Goal: Information Seeking & Learning: Learn about a topic

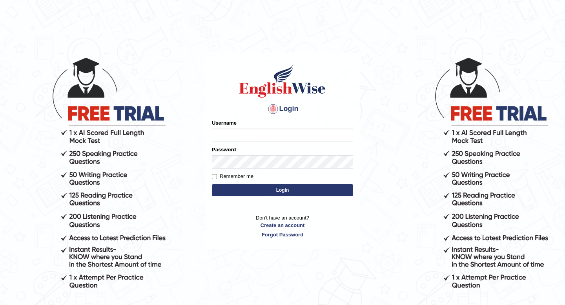
type input "Jazz2315"
click at [238, 184] on button "Login" at bounding box center [282, 190] width 141 height 12
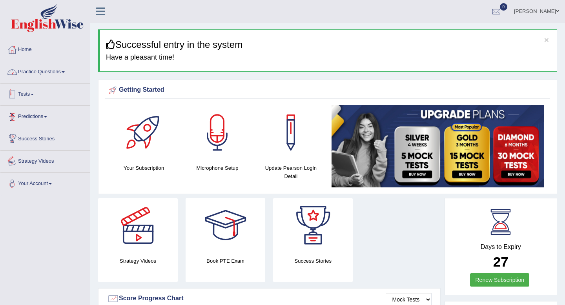
click at [39, 69] on link "Practice Questions" at bounding box center [44, 71] width 89 height 20
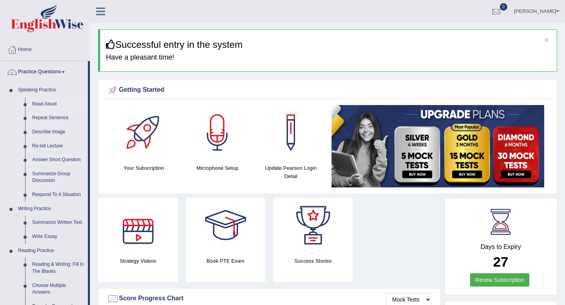
click at [44, 102] on link "Read Aloud" at bounding box center [58, 104] width 59 height 14
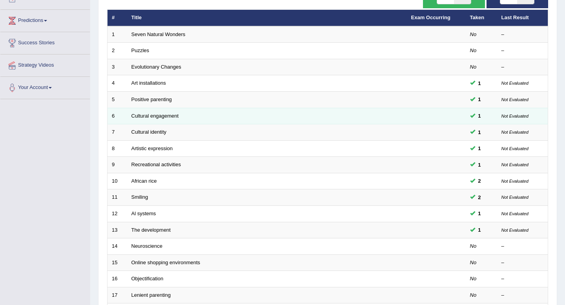
scroll to position [214, 0]
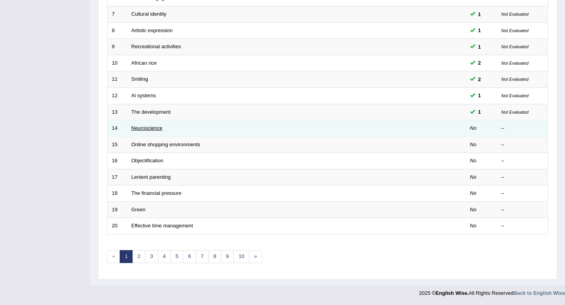
click at [148, 128] on link "Neuroscience" at bounding box center [146, 128] width 31 height 6
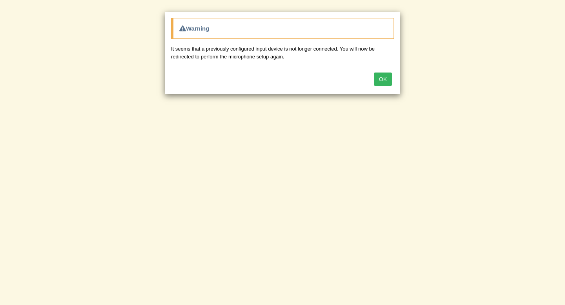
click at [385, 86] on div "OK" at bounding box center [282, 79] width 235 height 27
click at [384, 83] on button "OK" at bounding box center [383, 79] width 18 height 13
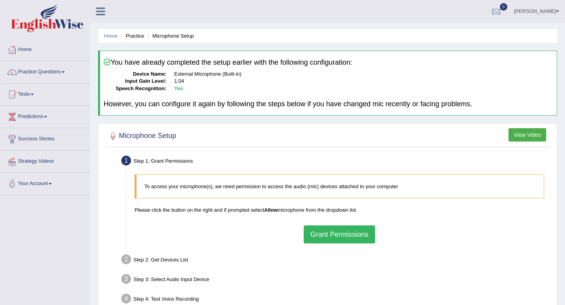
click at [329, 236] on button "Grant Permissions" at bounding box center [339, 235] width 71 height 18
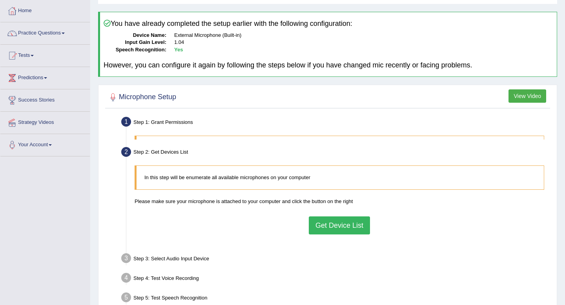
scroll to position [101, 0]
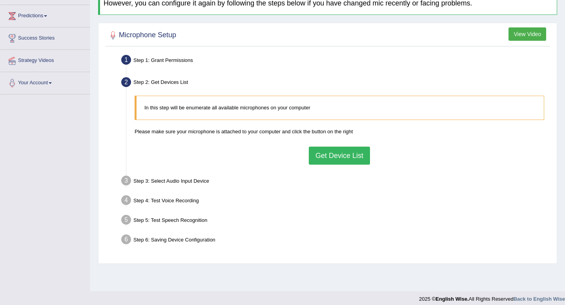
click at [334, 159] on button "Get Device List" at bounding box center [339, 156] width 61 height 18
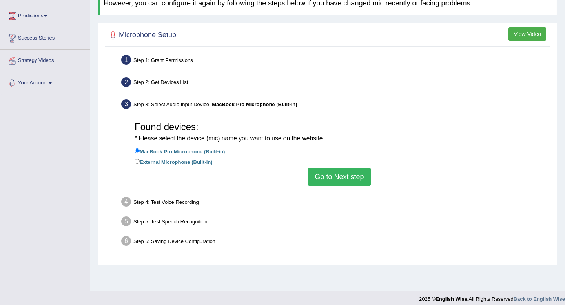
click at [159, 161] on label "External Microphone (Built-in)" at bounding box center [174, 161] width 78 height 9
click at [140, 161] on input "External Microphone (Built-in)" at bounding box center [137, 161] width 5 height 5
radio input "true"
click at [353, 184] on button "Go to Next step" at bounding box center [339, 177] width 62 height 18
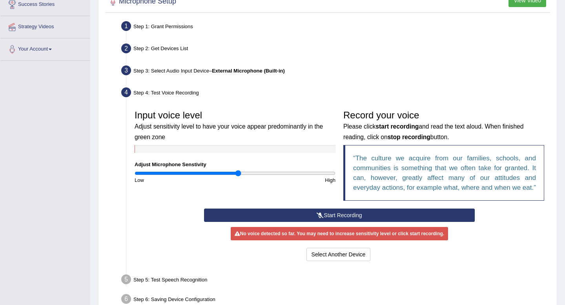
scroll to position [156, 0]
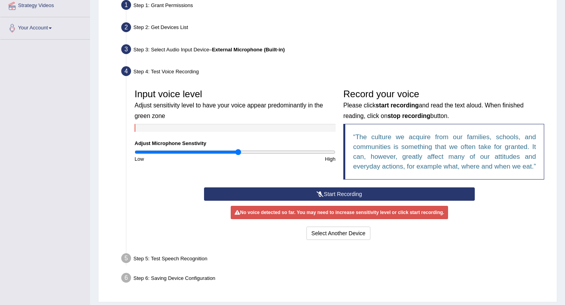
click at [328, 201] on button "Start Recording" at bounding box center [339, 194] width 270 height 13
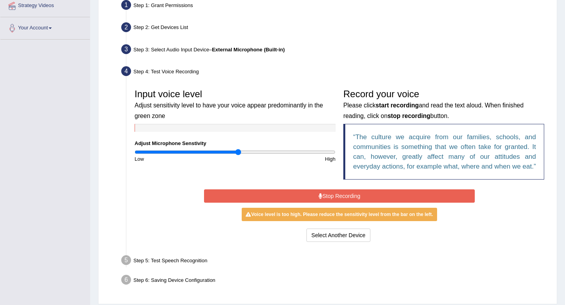
click at [338, 203] on button "Stop Recording" at bounding box center [339, 195] width 270 height 13
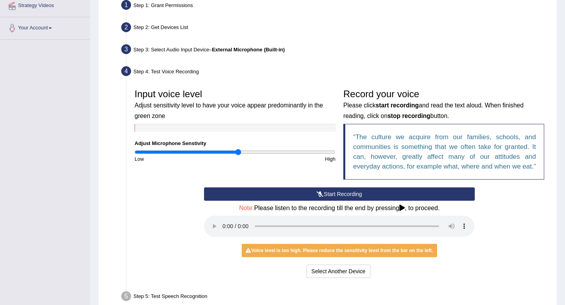
click at [332, 201] on button "Start Recording" at bounding box center [339, 194] width 270 height 13
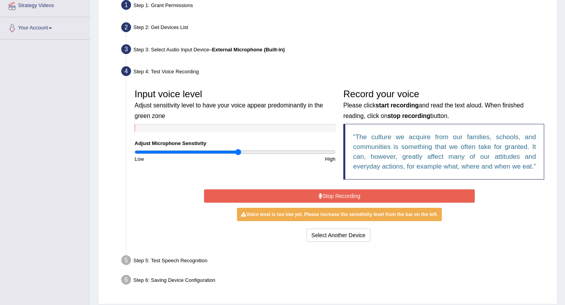
click at [312, 203] on button "Stop Recording" at bounding box center [339, 195] width 270 height 13
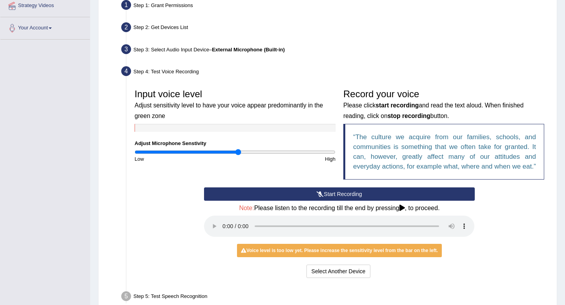
click at [328, 201] on button "Start Recording" at bounding box center [339, 194] width 270 height 13
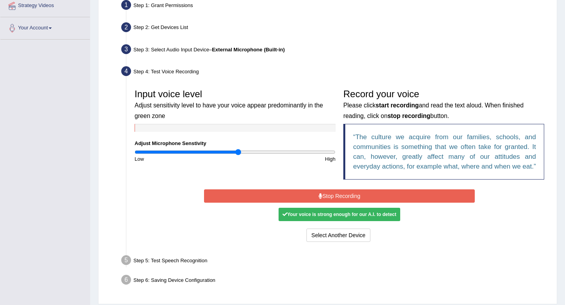
click at [308, 203] on button "Stop Recording" at bounding box center [339, 195] width 270 height 13
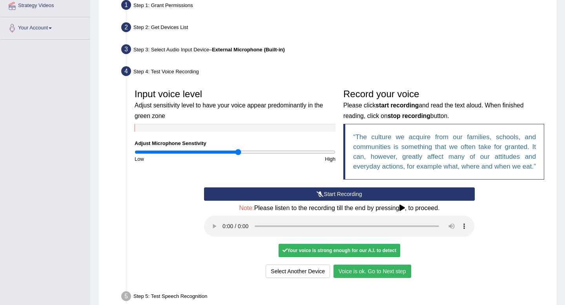
click at [387, 274] on button "Voice is ok. Go to Next step" at bounding box center [372, 271] width 78 height 13
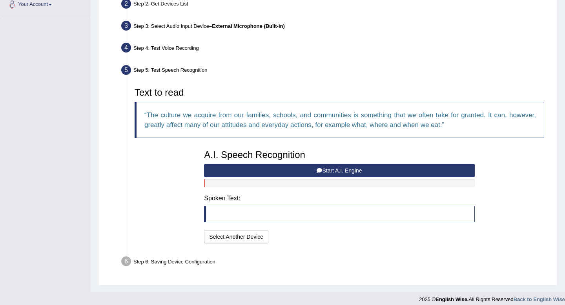
scroll to position [185, 0]
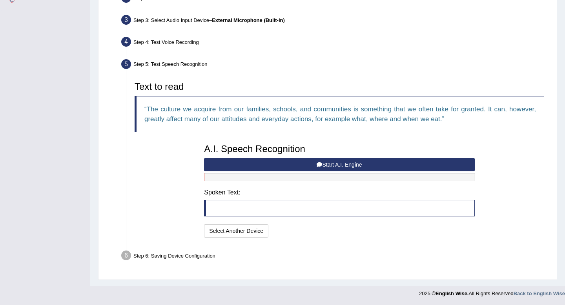
click at [287, 164] on button "Start A.I. Engine" at bounding box center [339, 164] width 270 height 13
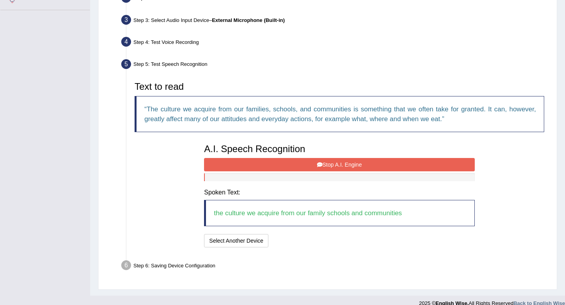
click at [328, 161] on button "Stop A.I. Engine" at bounding box center [339, 164] width 270 height 13
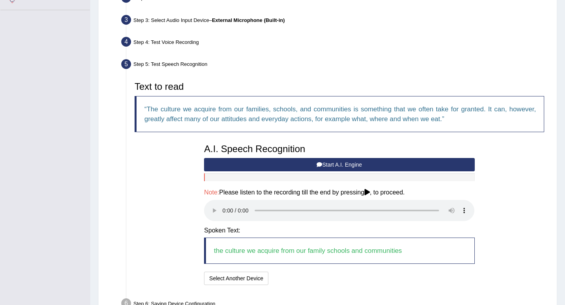
scroll to position [233, 0]
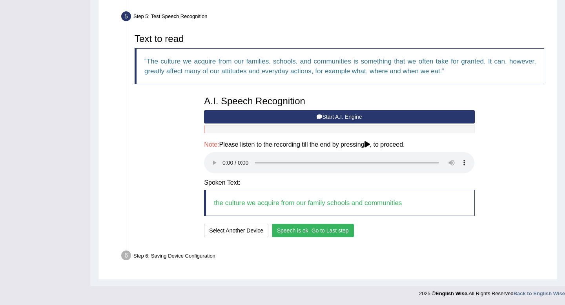
click at [328, 229] on button "Speech is ok. Go to Last step" at bounding box center [313, 230] width 82 height 13
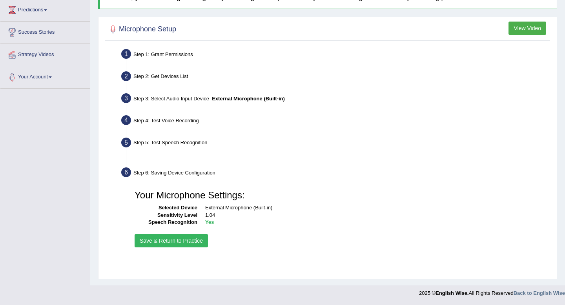
scroll to position [107, 0]
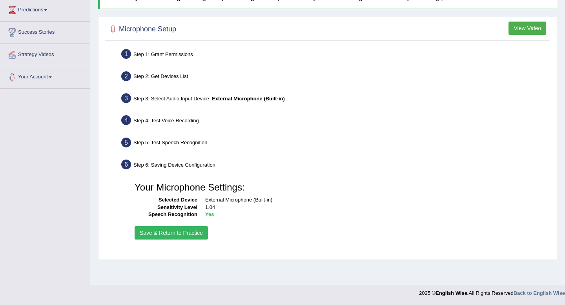
click at [175, 230] on button "Save & Return to Practice" at bounding box center [171, 232] width 73 height 13
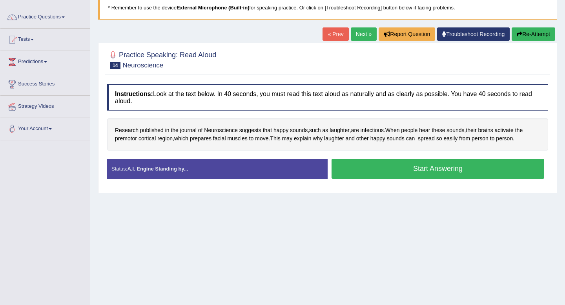
scroll to position [62, 0]
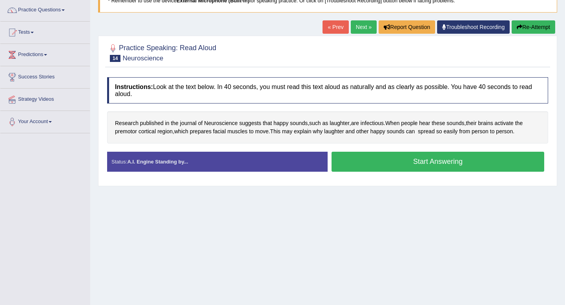
click at [348, 168] on button "Start Answering" at bounding box center [437, 162] width 213 height 20
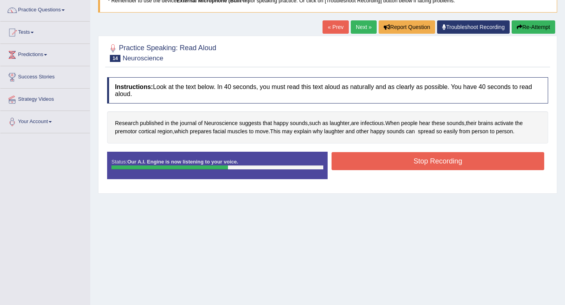
click at [363, 165] on button "Stop Recording" at bounding box center [437, 161] width 213 height 18
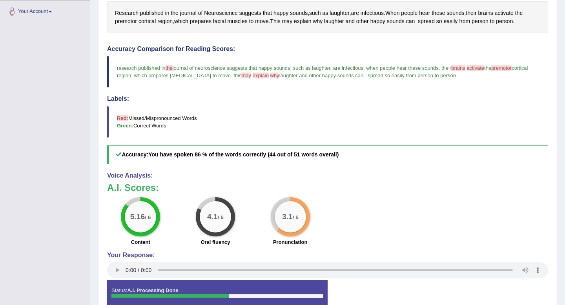
scroll to position [174, 0]
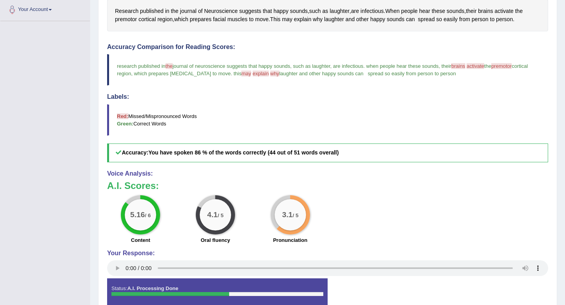
click at [357, 193] on div "A.I. Scores: 5.16 / 6 Content 4.1 / 5 Oral fluency 3.1 / 5 Pronunciation" at bounding box center [327, 213] width 441 height 65
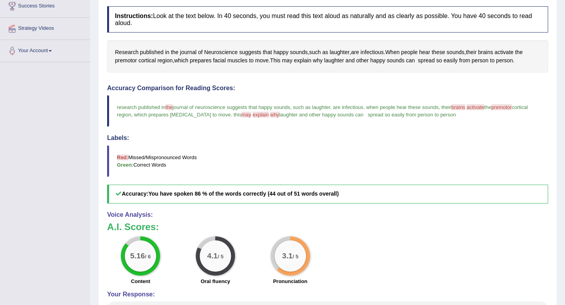
scroll to position [0, 0]
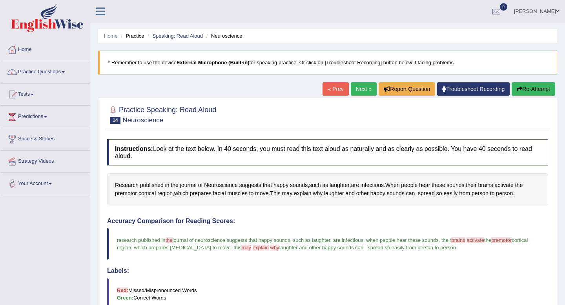
click at [356, 87] on link "Next »" at bounding box center [364, 88] width 26 height 13
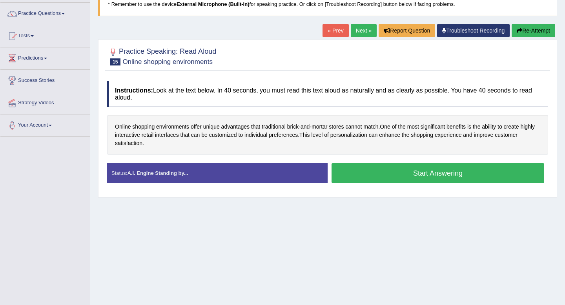
scroll to position [59, 0]
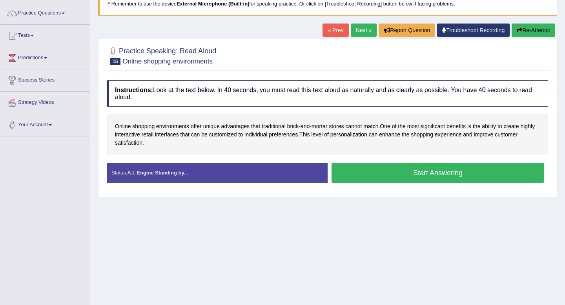
click at [434, 169] on button "Start Answering" at bounding box center [437, 173] width 213 height 20
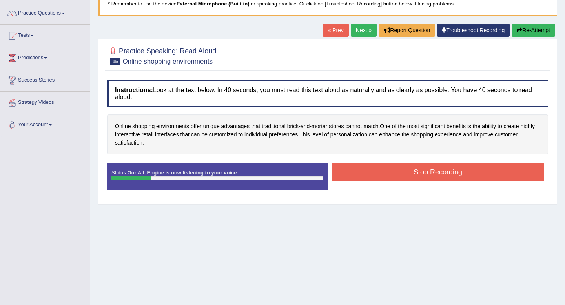
click at [434, 169] on button "Stop Recording" at bounding box center [437, 172] width 213 height 18
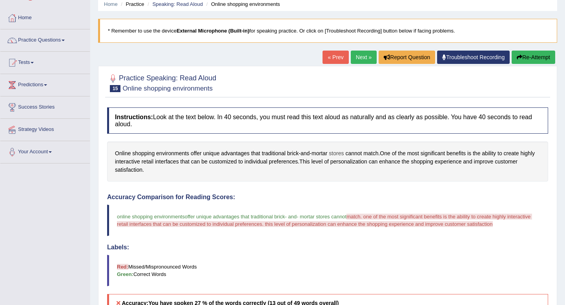
scroll to position [0, 0]
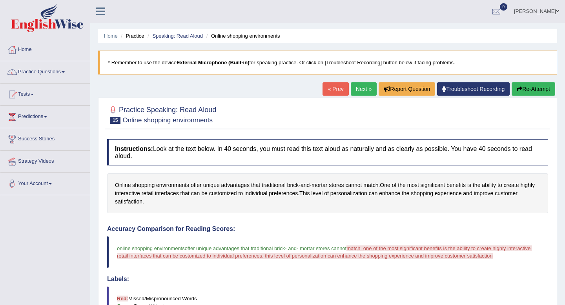
click at [354, 91] on link "Next »" at bounding box center [364, 88] width 26 height 13
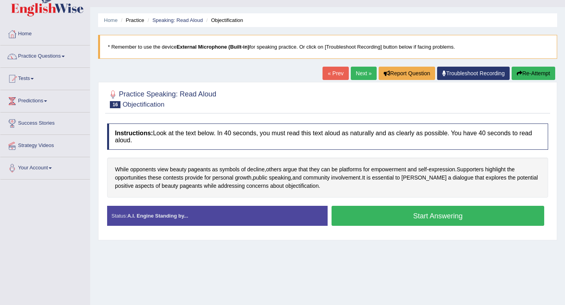
scroll to position [18, 0]
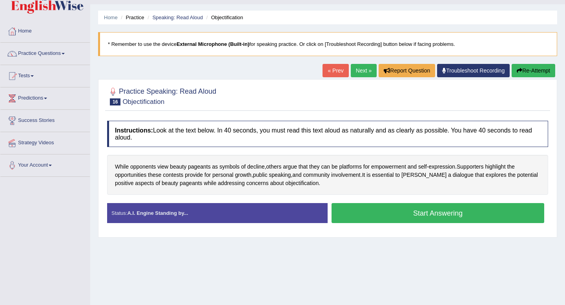
click at [376, 215] on button "Start Answering" at bounding box center [437, 213] width 213 height 20
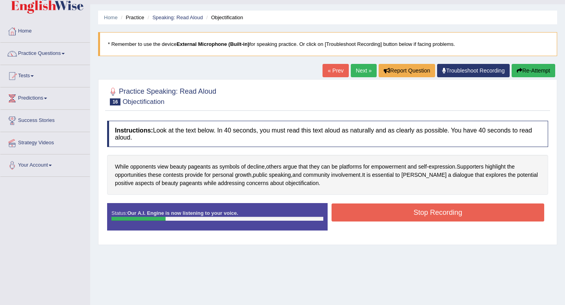
click at [376, 215] on button "Stop Recording" at bounding box center [437, 213] width 213 height 18
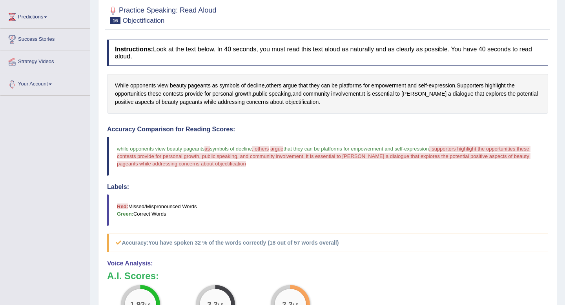
scroll to position [0, 0]
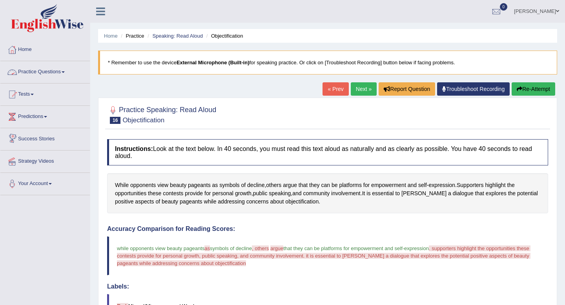
click at [23, 69] on link "Practice Questions" at bounding box center [44, 71] width 89 height 20
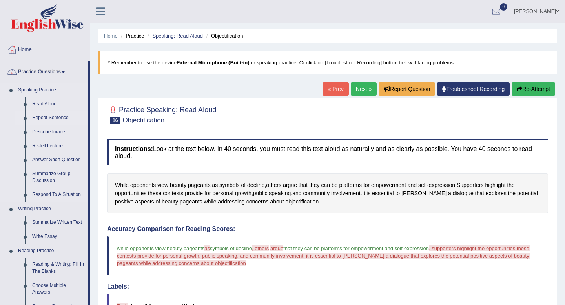
click at [49, 117] on link "Repeat Sentence" at bounding box center [58, 118] width 59 height 14
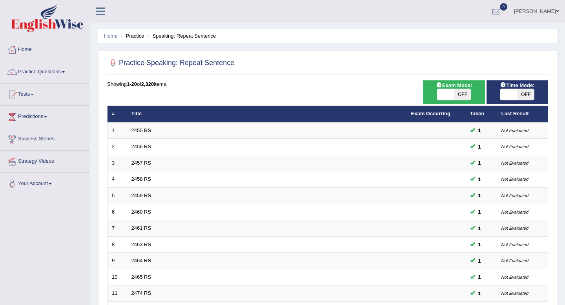
scroll to position [214, 0]
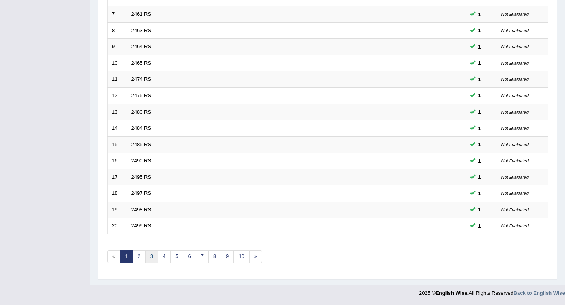
click at [146, 251] on link "3" at bounding box center [151, 256] width 13 height 13
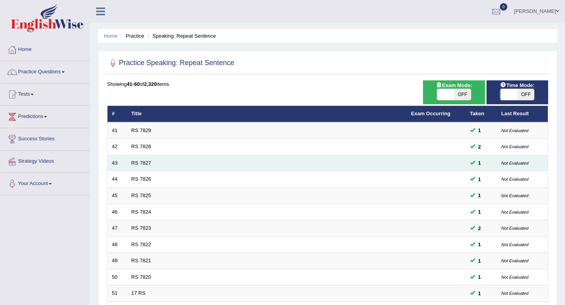
scroll to position [214, 0]
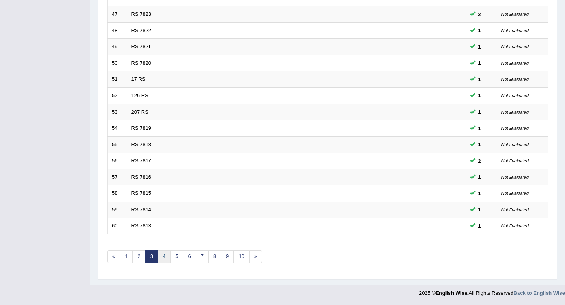
click at [160, 258] on link "4" at bounding box center [164, 256] width 13 height 13
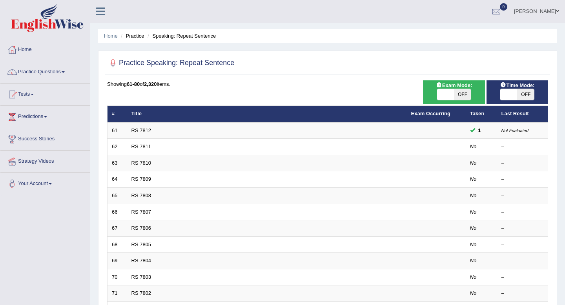
scroll to position [4, 0]
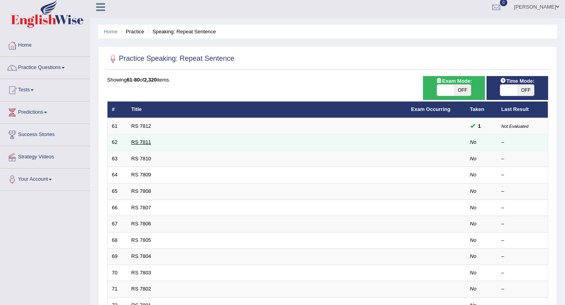
click at [139, 140] on link "RS 7811" at bounding box center [141, 142] width 20 height 6
click at [151, 145] on link "RS 7811" at bounding box center [141, 142] width 20 height 6
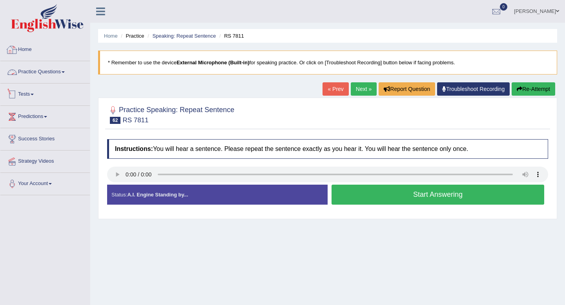
click at [42, 78] on link "Practice Questions" at bounding box center [44, 71] width 89 height 20
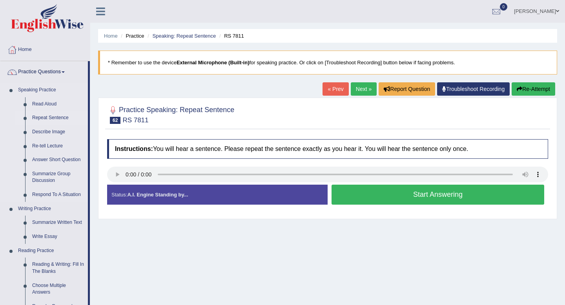
click at [40, 123] on link "Repeat Sentence" at bounding box center [58, 118] width 59 height 14
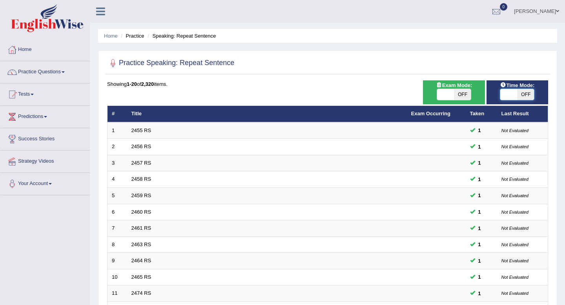
click at [516, 99] on span at bounding box center [508, 94] width 17 height 11
checkbox input "true"
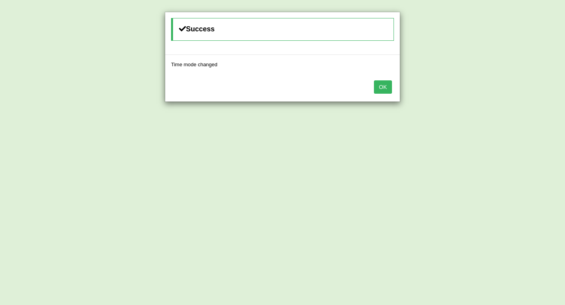
click at [377, 89] on button "OK" at bounding box center [383, 86] width 18 height 13
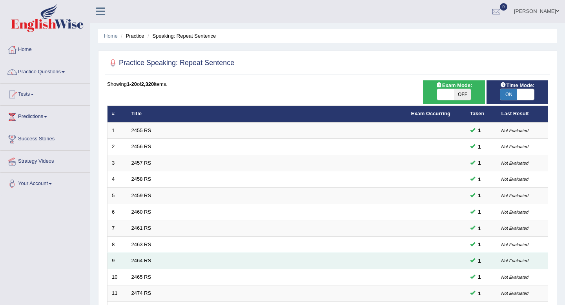
scroll to position [214, 0]
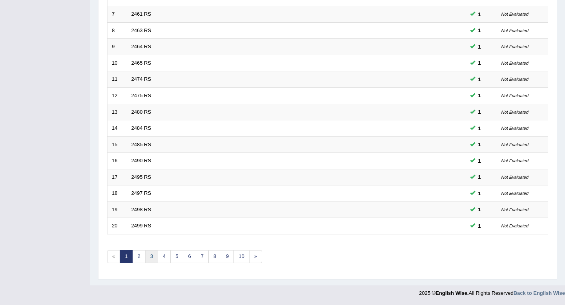
click at [150, 258] on link "3" at bounding box center [151, 256] width 13 height 13
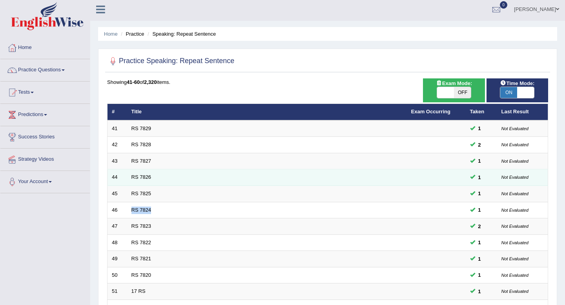
scroll to position [214, 0]
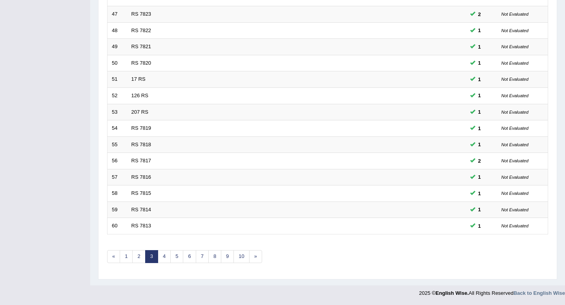
click at [163, 265] on div "Showing 41-60 of 2,320 items. # Title Exam Occurring Taken Last Result 41 RS 78…" at bounding box center [327, 69] width 441 height 407
click at [163, 258] on link "4" at bounding box center [164, 256] width 13 height 13
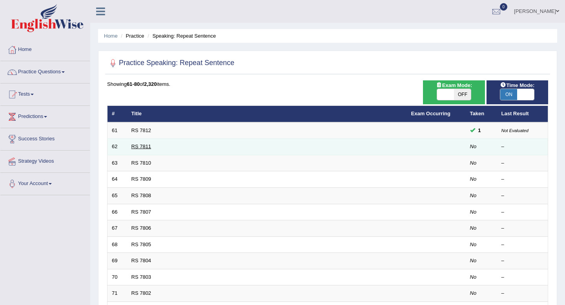
click at [135, 148] on link "RS 7811" at bounding box center [141, 147] width 20 height 6
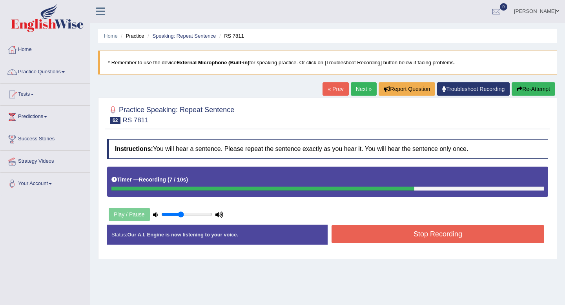
click at [376, 233] on button "Stop Recording" at bounding box center [437, 234] width 213 height 18
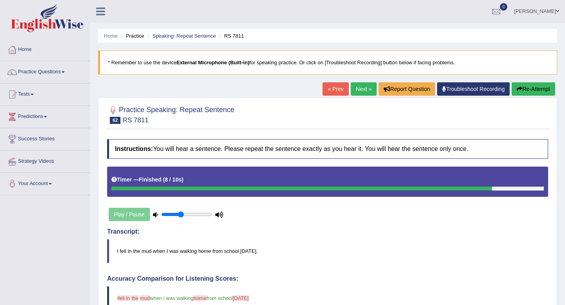
click at [359, 83] on link "Next »" at bounding box center [364, 88] width 26 height 13
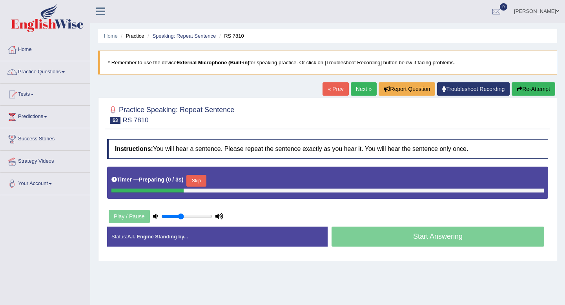
scroll to position [6, 0]
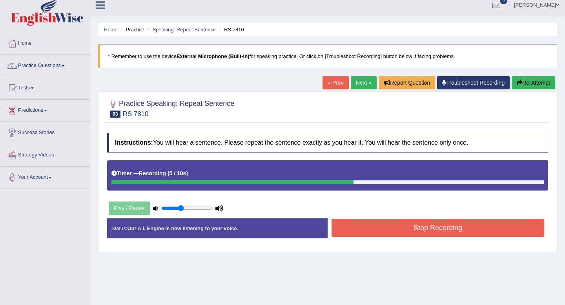
click at [355, 223] on button "Stop Recording" at bounding box center [437, 228] width 213 height 18
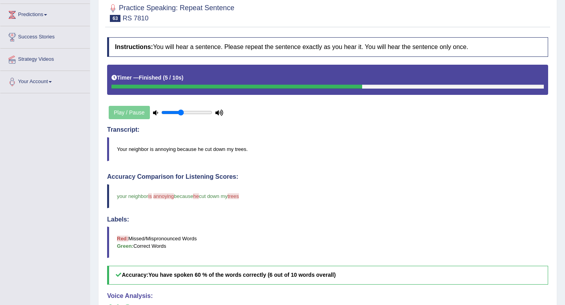
scroll to position [0, 0]
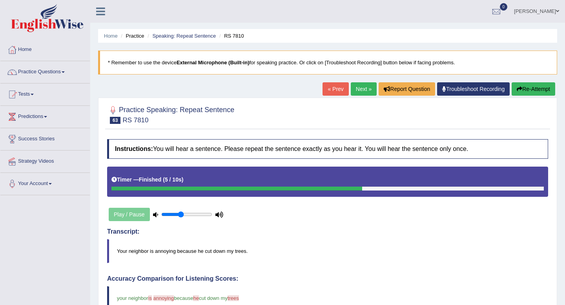
click at [360, 86] on link "Next »" at bounding box center [364, 88] width 26 height 13
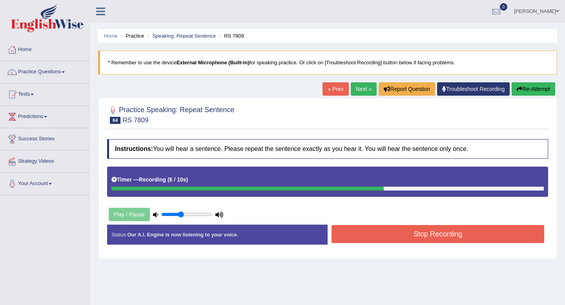
click at [397, 237] on button "Stop Recording" at bounding box center [437, 234] width 213 height 18
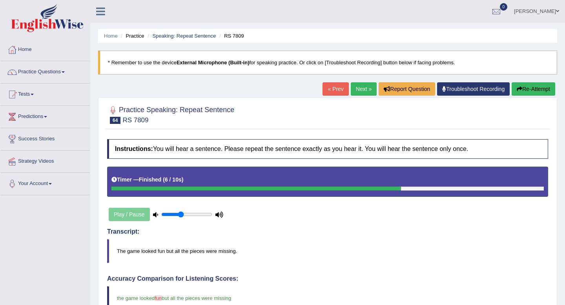
click at [358, 86] on link "Next »" at bounding box center [364, 88] width 26 height 13
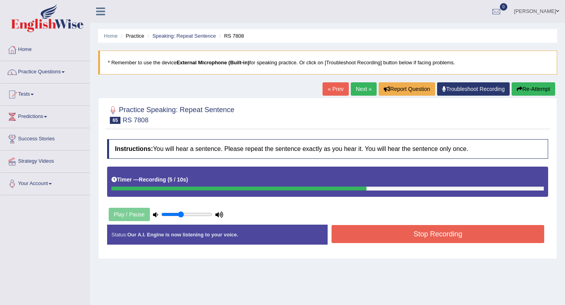
click at [390, 235] on button "Stop Recording" at bounding box center [437, 234] width 213 height 18
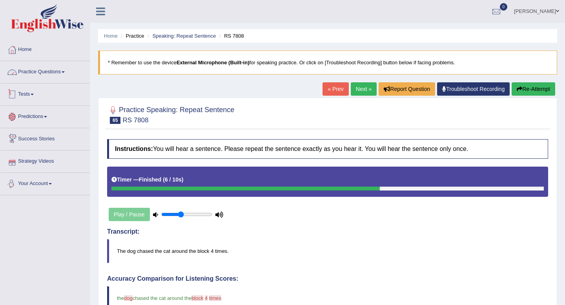
click at [60, 71] on link "Practice Questions" at bounding box center [44, 71] width 89 height 20
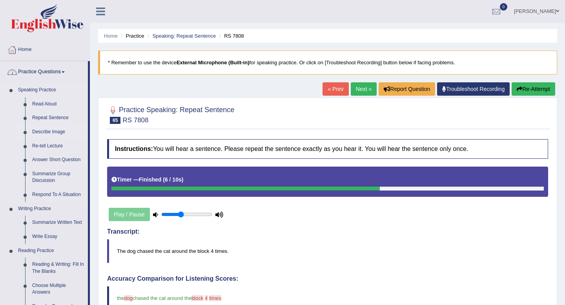
click at [38, 131] on link "Describe Image" at bounding box center [58, 132] width 59 height 14
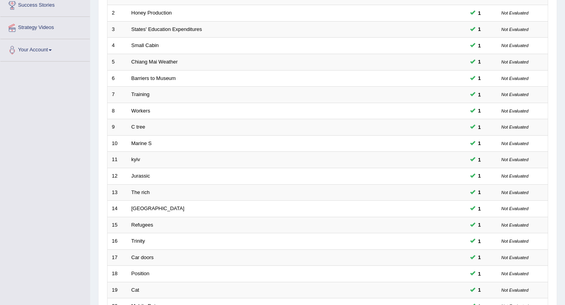
scroll to position [214, 0]
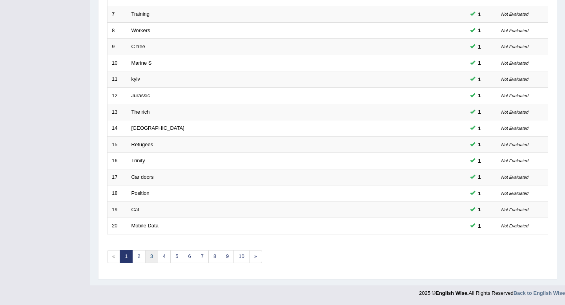
click at [145, 256] on link "3" at bounding box center [151, 256] width 13 height 13
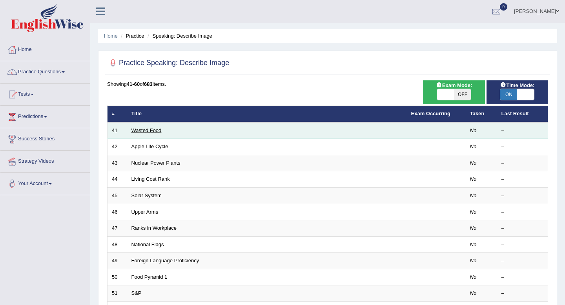
click at [154, 128] on link "Wasted Food" at bounding box center [146, 130] width 30 height 6
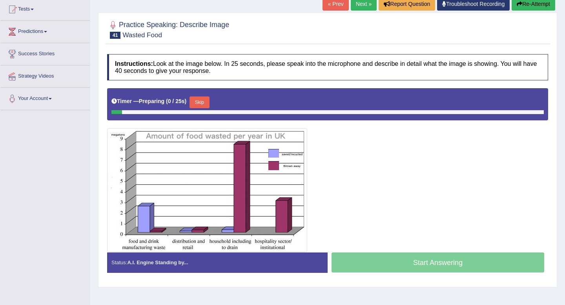
scroll to position [87, 0]
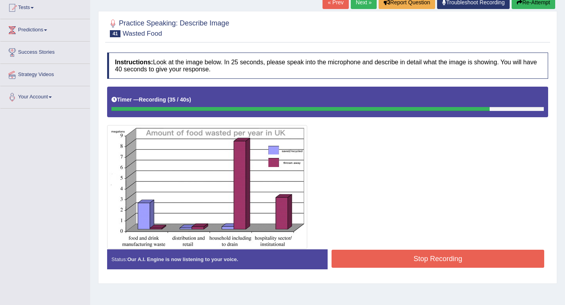
click at [417, 248] on div at bounding box center [327, 168] width 441 height 162
click at [415, 251] on button "Stop Recording" at bounding box center [437, 259] width 213 height 18
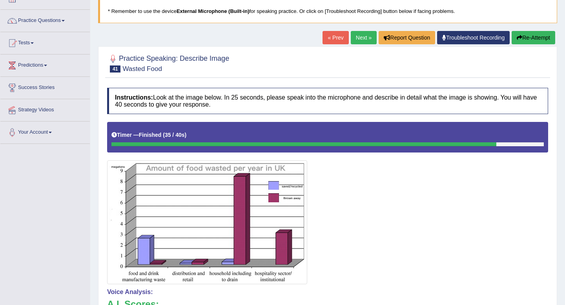
scroll to position [0, 0]
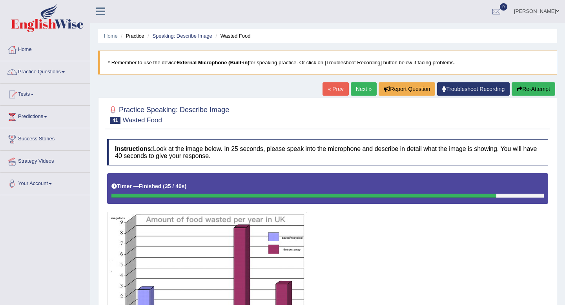
click at [355, 87] on link "Next »" at bounding box center [364, 88] width 26 height 13
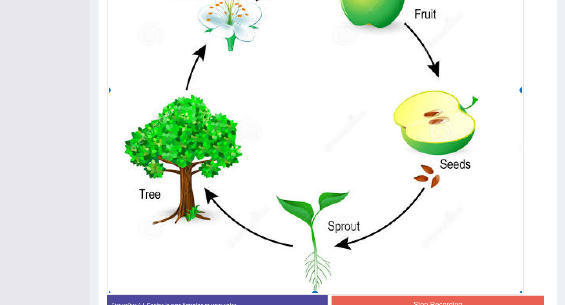
scroll to position [374, 0]
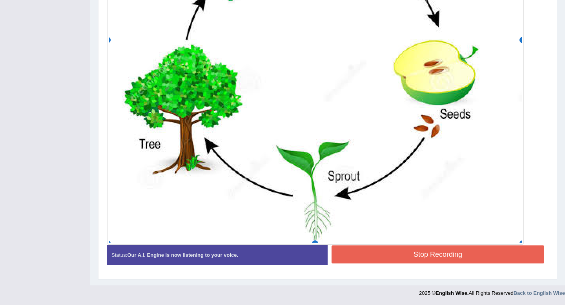
click at [385, 249] on button "Stop Recording" at bounding box center [437, 255] width 213 height 18
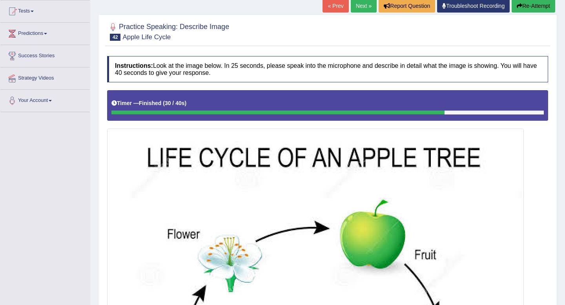
scroll to position [0, 0]
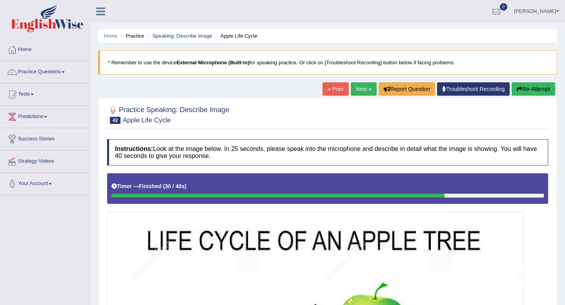
click at [358, 96] on div "« Prev Next » Report Question Troubleshoot Recording Re-Attempt" at bounding box center [439, 89] width 235 height 15
click at [358, 91] on link "Next »" at bounding box center [364, 88] width 26 height 13
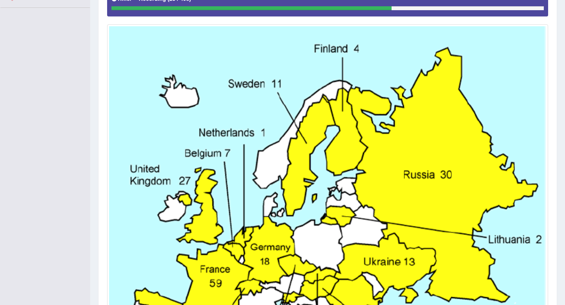
scroll to position [370, 0]
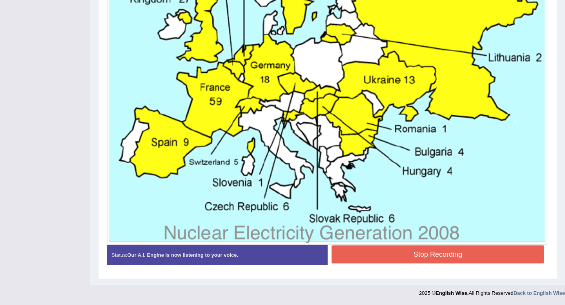
click at [394, 256] on button "Stop Recording" at bounding box center [437, 255] width 213 height 18
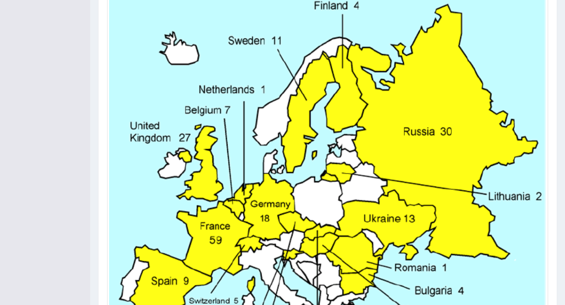
scroll to position [75, 0]
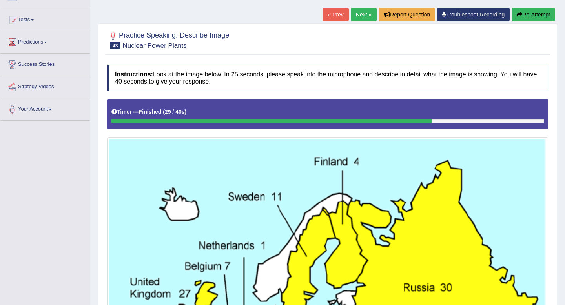
click at [358, 19] on link "Next »" at bounding box center [364, 14] width 26 height 13
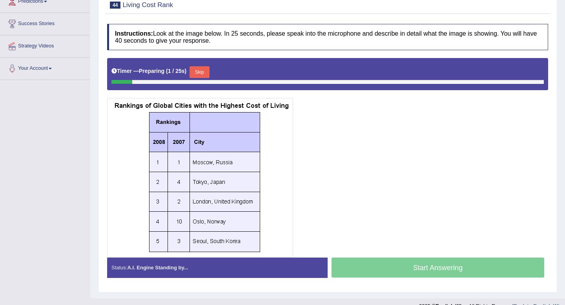
scroll to position [117, 0]
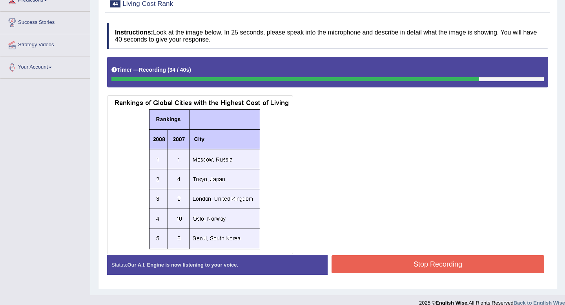
click at [362, 267] on button "Stop Recording" at bounding box center [437, 264] width 213 height 18
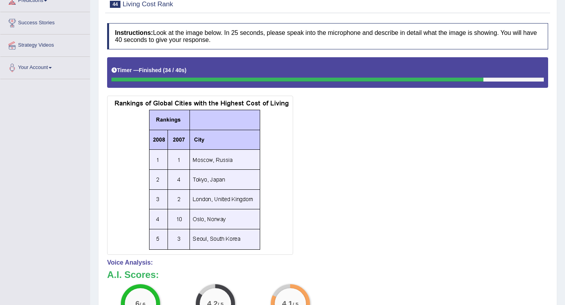
scroll to position [0, 0]
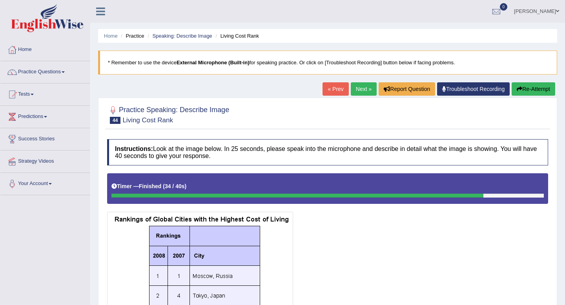
click at [355, 91] on link "Next »" at bounding box center [364, 88] width 26 height 13
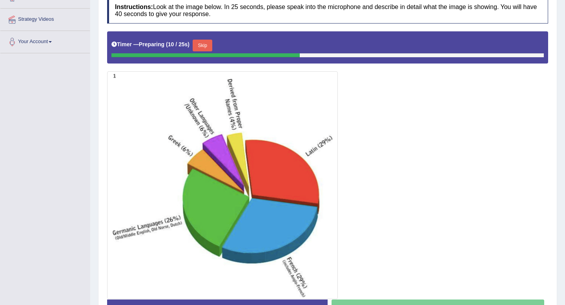
scroll to position [171, 0]
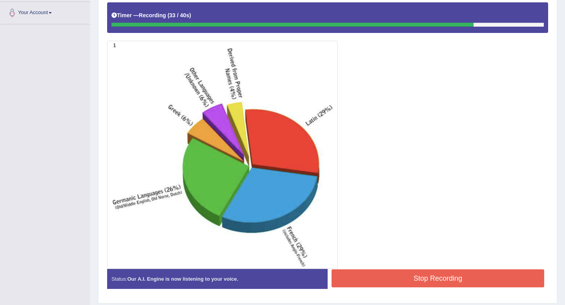
click at [417, 271] on button "Stop Recording" at bounding box center [437, 278] width 213 height 18
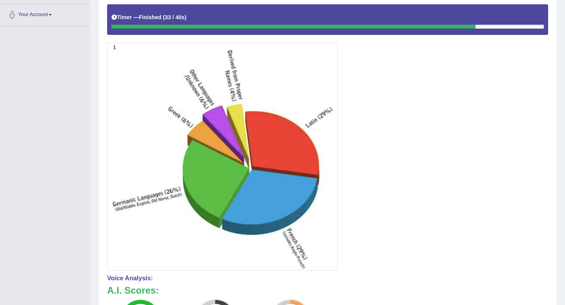
scroll to position [32, 0]
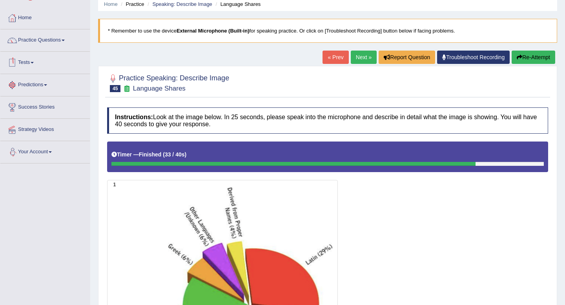
click at [353, 57] on link "Next »" at bounding box center [364, 57] width 26 height 13
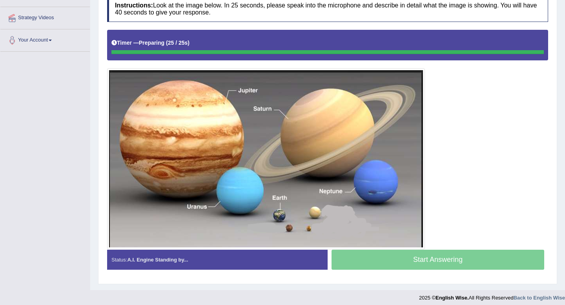
scroll to position [122, 0]
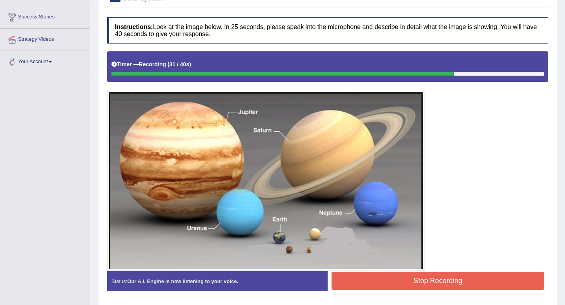
click at [394, 285] on button "Stop Recording" at bounding box center [437, 281] width 213 height 18
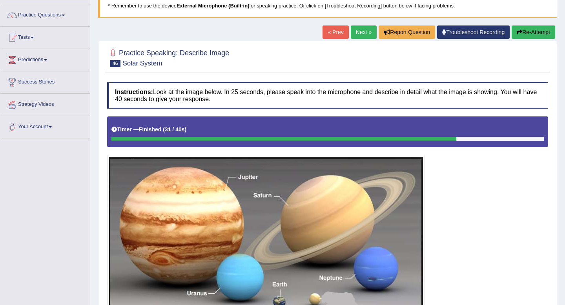
scroll to position [0, 0]
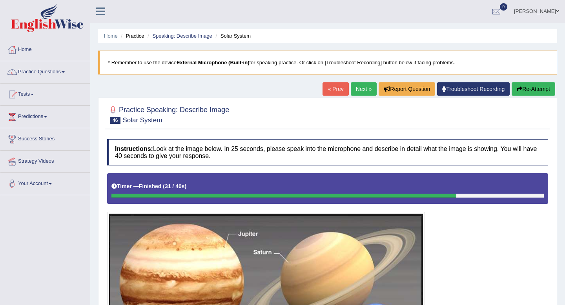
click at [357, 91] on link "Next »" at bounding box center [364, 88] width 26 height 13
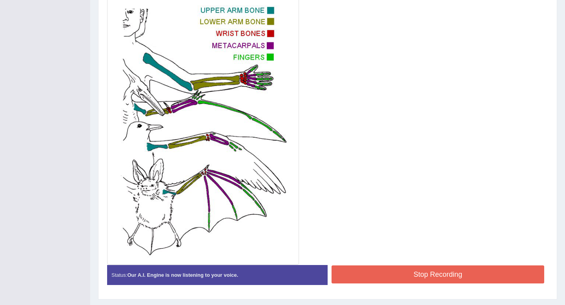
scroll to position [240, 0]
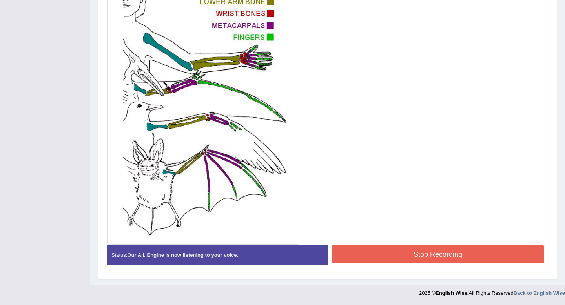
click at [399, 249] on button "Stop Recording" at bounding box center [437, 255] width 213 height 18
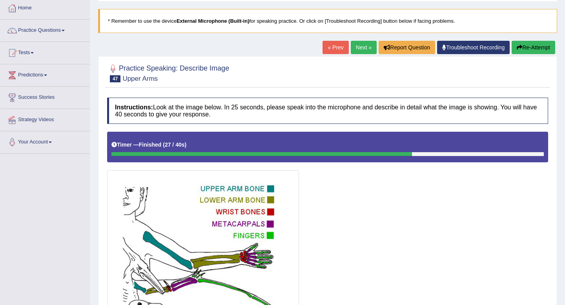
scroll to position [0, 0]
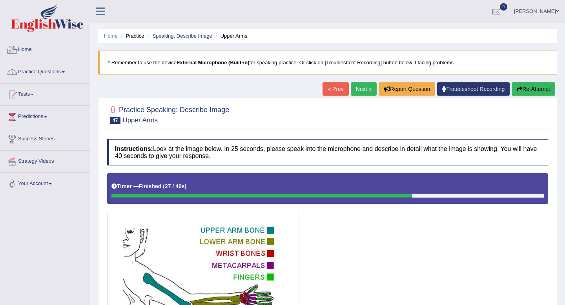
click at [29, 69] on link "Practice Questions" at bounding box center [44, 71] width 89 height 20
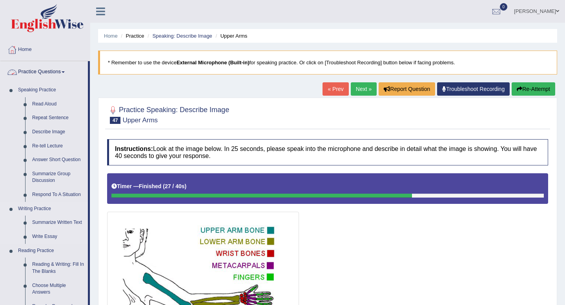
scroll to position [126, 0]
